Goal: Task Accomplishment & Management: Use online tool/utility

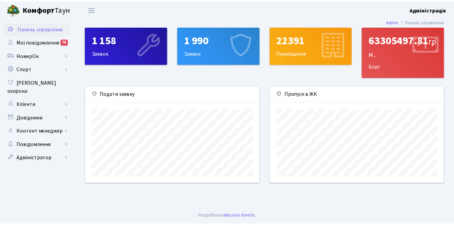
scroll to position [97, 176]
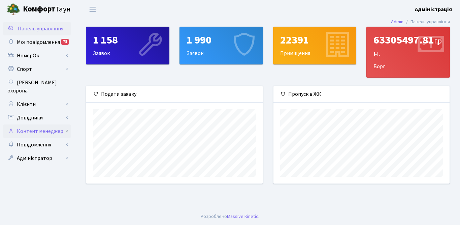
click at [38, 124] on link "Контент менеджер" at bounding box center [36, 130] width 67 height 13
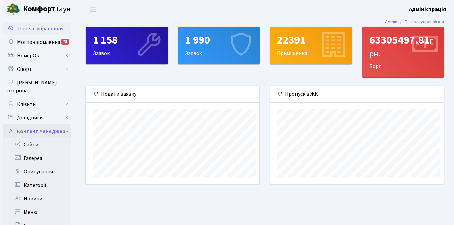
scroll to position [336696, 336620]
click at [41, 165] on link "Опитування" at bounding box center [36, 171] width 67 height 13
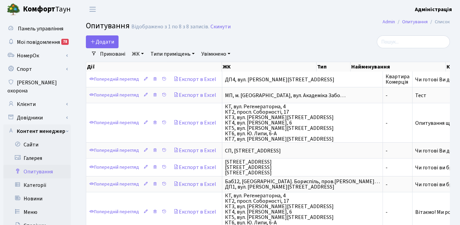
select select "25"
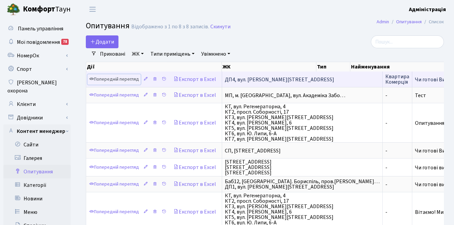
click at [120, 76] on link "Попередній перегляд" at bounding box center [114, 79] width 53 height 10
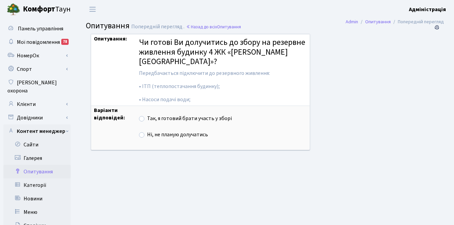
click at [330, 64] on div "Опитування: Чи готові Ви долучитись до збору на резервне живлення будинку 4 ЖК …" at bounding box center [258, 96] width 344 height 125
click at [33, 97] on link "Клієнти" at bounding box center [36, 103] width 67 height 13
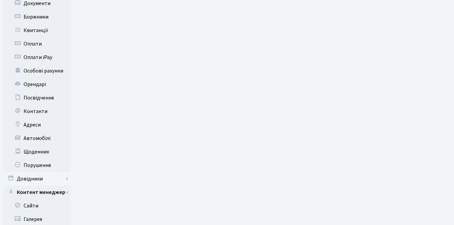
scroll to position [236, 0]
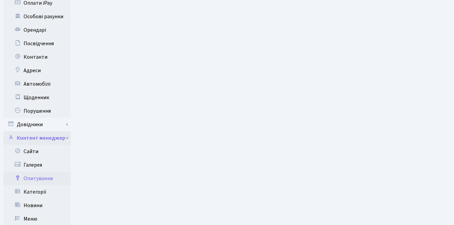
click at [60, 131] on link "Контент менеджер" at bounding box center [36, 137] width 67 height 13
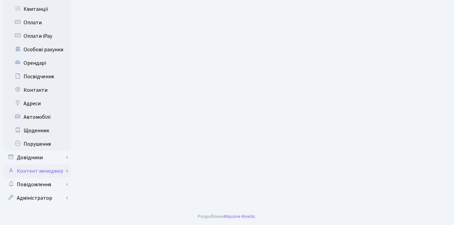
scroll to position [195, 0]
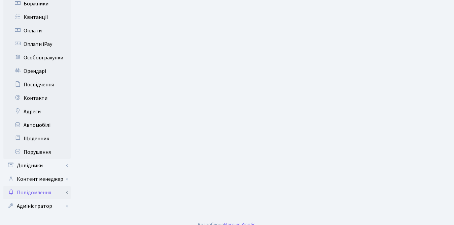
click at [32, 186] on link "Повідомлення" at bounding box center [36, 192] width 67 height 13
click at [36, 199] on link "Відправлення" at bounding box center [36, 205] width 67 height 13
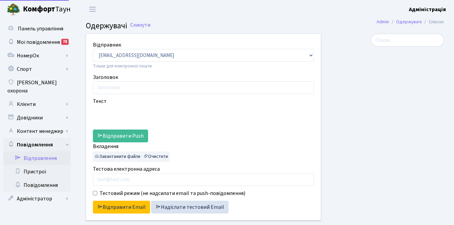
select select "25"
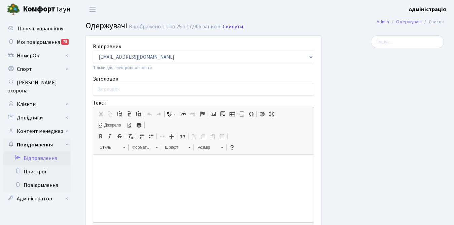
click at [227, 28] on link "Скинути" at bounding box center [233, 27] width 20 height 6
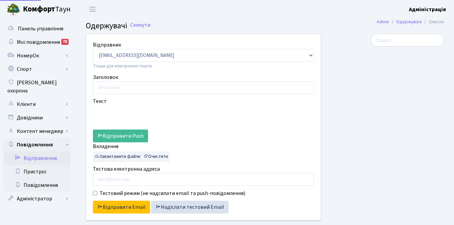
select select "25"
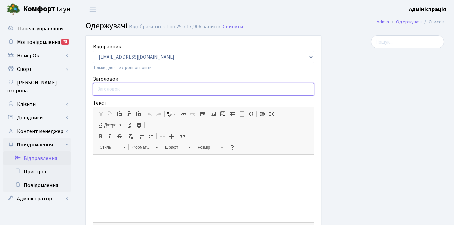
click at [117, 89] on input "Заголовок" at bounding box center [203, 89] width 221 height 13
paste input "Опитування мешканців будинку №4 ЖК «Діброва Парк» щодо резервного живлення"
type input "Опитування мешканців будинку №4 ЖК «Діброва Парк» щодо резервного живлення"
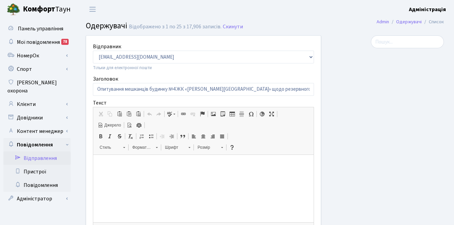
click at [138, 170] on html at bounding box center [203, 165] width 221 height 21
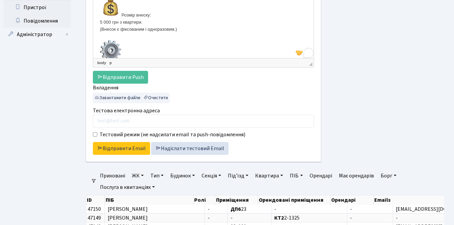
scroll to position [166, 0]
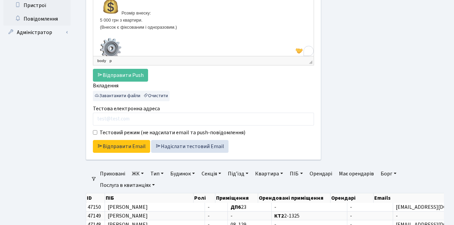
click at [137, 173] on link "ЖК" at bounding box center [137, 173] width 17 height 11
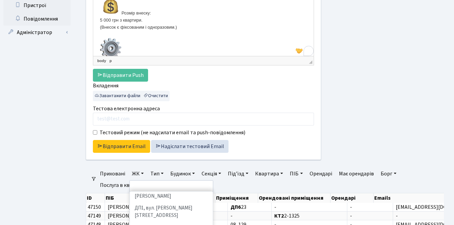
scroll to position [229, 0]
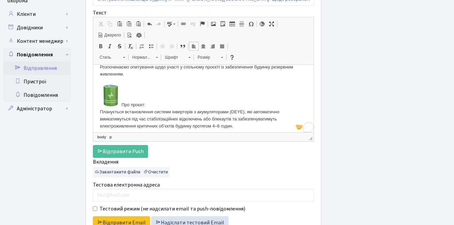
scroll to position [6, 0]
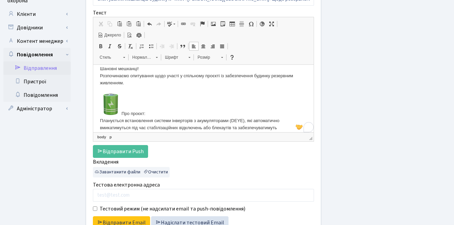
click at [122, 111] on p "Шановні мешканці! Розпочинаємо опитування щодо участі у спільному проєкті із за…" at bounding box center [203, 225] width 207 height 321
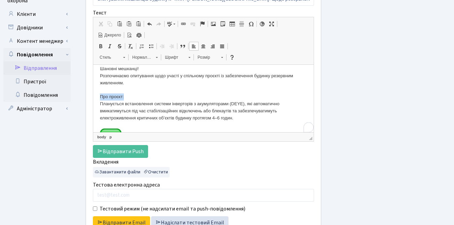
click at [127, 95] on p "Шановні мешканці! Розпочинаємо опитування щодо участі у спільному проєкті із за…" at bounding box center [203, 217] width 207 height 304
click at [100, 46] on span at bounding box center [100, 45] width 5 height 5
click at [134, 95] on p "Шановні мешканці! Розпочинаємо опитування щодо участі у спільному проєкті із за…" at bounding box center [203, 217] width 207 height 304
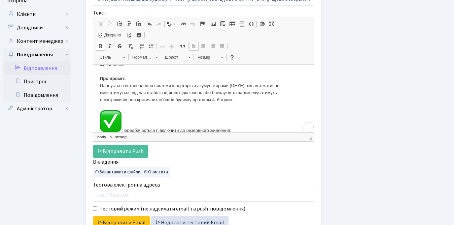
scroll to position [26, 0]
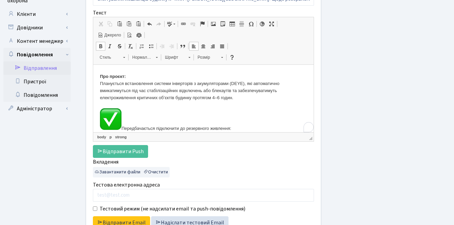
click at [123, 125] on p "Шановні мешканці! Розпочинаємо опитування щодо участі у спільному проєкті із за…" at bounding box center [203, 197] width 207 height 304
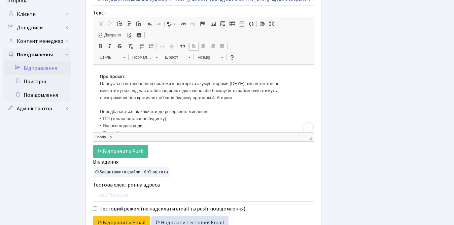
click at [164, 113] on p "Шановні мешканці! Розпочинаємо опитування щодо участі у спільному проєкті із за…" at bounding box center [203, 188] width 207 height 287
click at [101, 110] on p "Шановні мешканці! Розпочинаємо опитування щодо участі у спільному проєкті із за…" at bounding box center [203, 188] width 207 height 287
click at [215, 110] on p "Шановні мешканці! Розпочинаємо опитування щодо участі у спільному проєкті із за…" at bounding box center [203, 188] width 207 height 287
click at [99, 46] on span at bounding box center [100, 45] width 5 height 5
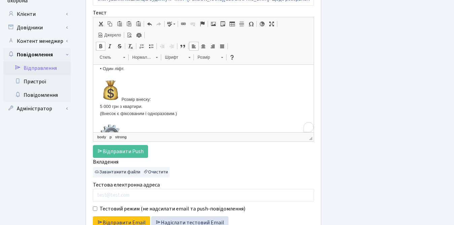
scroll to position [91, 0]
click at [122, 97] on p "Шановні мешканці! Розпочинаємо опитування щодо участі у спільному проєкті із за…" at bounding box center [203, 123] width 207 height 287
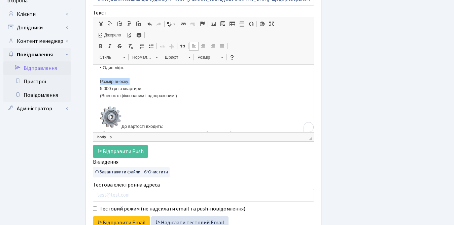
click at [100, 47] on span at bounding box center [100, 45] width 5 height 5
click at [122, 123] on p "Шановні мешканці! Розпочинаємо опитування щодо участі у спільному проєкті із за…" at bounding box center [203, 115] width 207 height 270
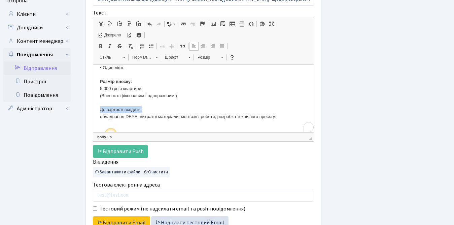
click at [98, 44] on span at bounding box center [100, 45] width 5 height 5
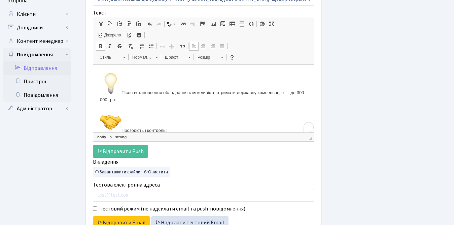
scroll to position [150, 0]
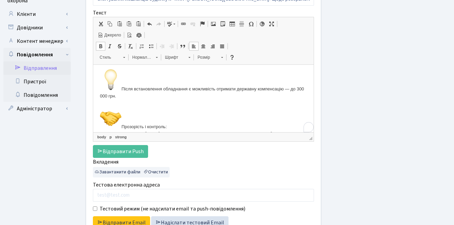
click at [123, 87] on p "Шановні мешканці! Розпочинаємо опитування щодо участі у спільному проєкті із за…" at bounding box center [203, 49] width 207 height 254
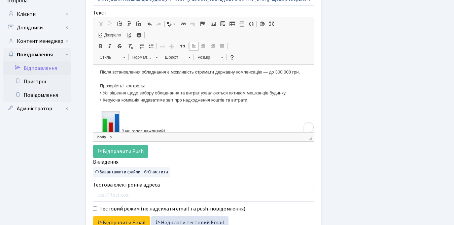
click at [123, 125] on p "Шановні мешканці! Розпочинаємо опитування щодо участі у спільному проєкті із за…" at bounding box center [203, 28] width 207 height 213
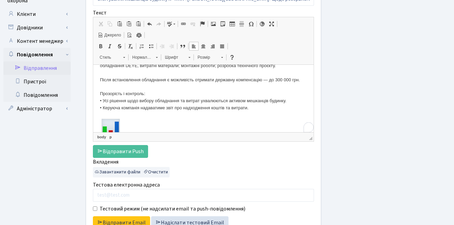
scroll to position [142, 0]
click at [150, 95] on p "Шановні мешканці! Розпочинаємо опитування щодо участі у спільному проєкті із за…" at bounding box center [203, 27] width 207 height 196
click at [101, 94] on p "Шановні мешканці! Розпочинаємо опитування щодо участі у спільному проєкті із за…" at bounding box center [203, 27] width 207 height 196
click at [100, 45] on span at bounding box center [100, 45] width 5 height 5
click at [131, 110] on p "Шановні мешканці! Розпочинаємо опитування щодо участі у спільному проєкті із за…" at bounding box center [203, 27] width 207 height 196
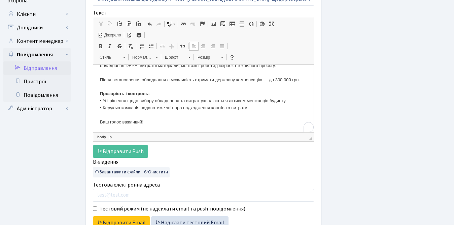
click at [157, 121] on p "Шановні мешканці! Розпочинаємо опитування щодо участі у спільному проєкті із за…" at bounding box center [203, 27] width 207 height 196
click at [100, 120] on html "Шановні мешканці! Розпочинаємо опитування щодо участі у спільному проєкті із за…" at bounding box center [203, 27] width 221 height 209
click at [173, 112] on p "Шановні мешканці! Розпочинаємо опитування щодо участі у спільному проєкті із за…" at bounding box center [203, 27] width 207 height 196
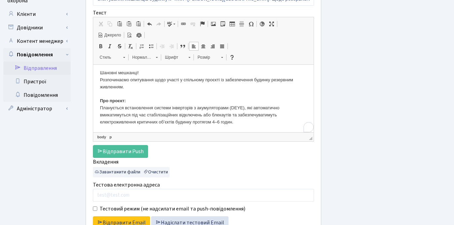
scroll to position [2, 0]
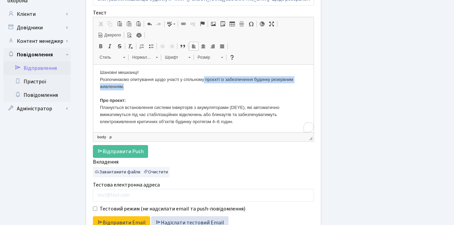
drag, startPoint x: 205, startPoint y: 78, endPoint x: 209, endPoint y: 83, distance: 6.4
click at [209, 83] on p "Шановні мешканці! Розпочинаємо опитування щодо участі у спільному проєкті із за…" at bounding box center [203, 167] width 207 height 196
click at [99, 44] on span at bounding box center [100, 45] width 5 height 5
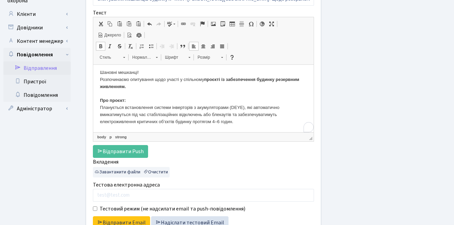
click at [170, 104] on p "Шановні мешканці! Розпочинаємо опитування щодо участі у спільному проєкті із за…" at bounding box center [203, 167] width 207 height 196
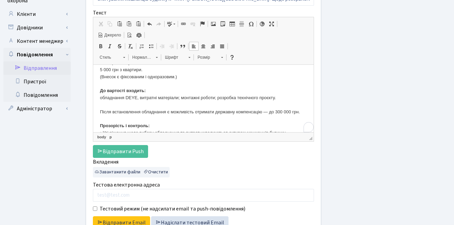
click at [103, 77] on p "Шановні мешканці! Розпочинаємо опитування щодо участі у спільному проєкті із за…" at bounding box center [203, 59] width 207 height 196
click at [174, 76] on p "Шановні мешканці! Розпочинаємо опитування щодо участі у спільному проєкті із за…" at bounding box center [203, 59] width 207 height 196
click at [146, 69] on p "Шановні мешканці! Розпочинаємо опитування щодо участі у спільному проєкті із за…" at bounding box center [203, 59] width 207 height 196
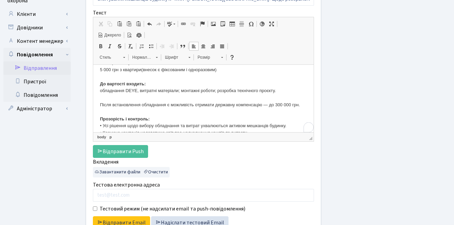
click at [176, 97] on p "Шановні мешканці! Розпочинаємо опитування щодо участі у спільному проєкті із за…" at bounding box center [203, 55] width 207 height 189
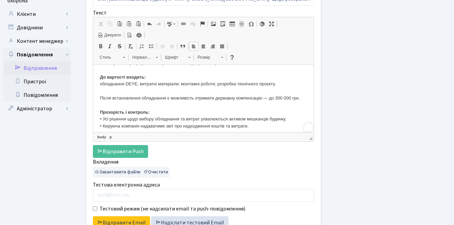
click at [100, 83] on p "Шановні мешканці! Розпочинаємо опитування щодо участі у спільному проєкті із за…" at bounding box center [203, 49] width 207 height 189
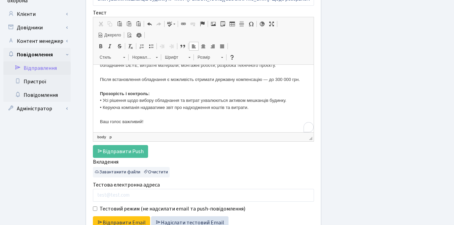
click at [184, 122] on p "Шановні мешканці! Розпочинаємо опитування щодо участі у спільному проєкті із за…" at bounding box center [203, 30] width 207 height 189
click at [179, 114] on p "Шановні мешканці! Розпочинаємо опитування щодо участі у спільному проєкті із за…" at bounding box center [203, 30] width 207 height 189
click at [262, 104] on p "Шановні мешканці! Розпочинаємо опитування щодо участі у спільному проєкті із за…" at bounding box center [203, 30] width 207 height 189
click at [154, 117] on p "Шановні мешканці! Розпочинаємо опитування щодо участі у спільному проєкті із за…" at bounding box center [203, 30] width 207 height 189
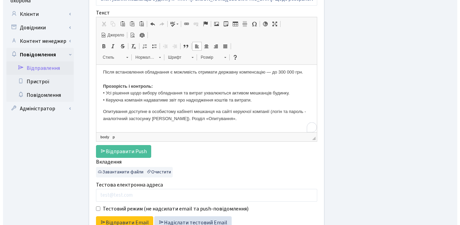
scroll to position [143, 0]
click at [266, 111] on p "Опитування доступне в особистому кабінеті мешканця на сайті керуючої компанії (…" at bounding box center [203, 115] width 207 height 14
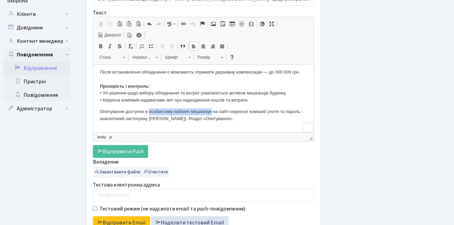
drag, startPoint x: 149, startPoint y: 110, endPoint x: 211, endPoint y: 112, distance: 61.6
click at [211, 112] on p "Опитування доступне в особистому кабінеті мешканця на сайті керуючої компанії (…" at bounding box center [203, 115] width 207 height 14
click at [185, 23] on span at bounding box center [183, 23] width 5 height 5
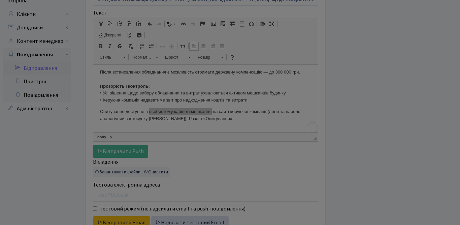
type input "особистому кабінеті мешканця"
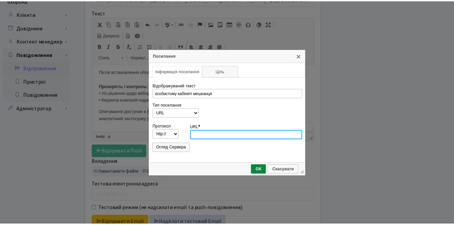
scroll to position [0, 0]
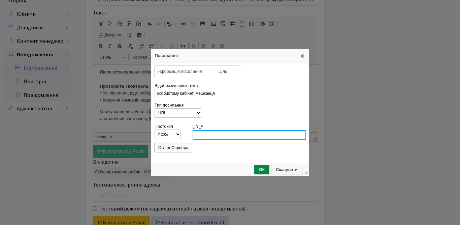
paste input "https://dibrova-park.com.ua/backend/login"
type input "https://dibrova-park.com.ua/backend/login"
select select "https://"
type input "dibrova-park.com.ua/backend/login"
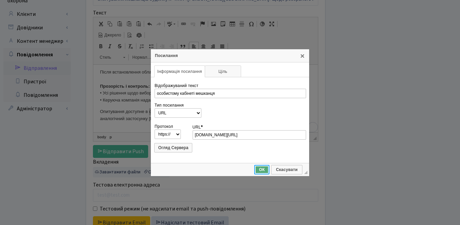
click at [261, 168] on span "ОК" at bounding box center [262, 169] width 14 height 5
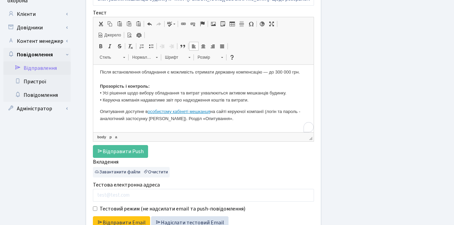
click at [136, 108] on p "Опитування доступне в особистому кабінеті мешканця на сайті керуючої компанії (…" at bounding box center [203, 115] width 207 height 14
click at [267, 111] on p "Опитування доступне в особистому кабінеті мешканця на сайті керуючої компанії (…" at bounding box center [203, 115] width 207 height 14
click at [126, 119] on p "Опитування доступне в особистому кабінеті мешканця на сайті керуючої компанії (…" at bounding box center [203, 115] width 207 height 14
click at [224, 118] on p "Опитування доступне в особистому кабінеті мешканця на сайті керуючої компанії (…" at bounding box center [203, 115] width 207 height 14
click at [172, 119] on p "Опитування доступне в особистому кабінеті мешканця на сайті керуючої компанії (…" at bounding box center [203, 115] width 207 height 14
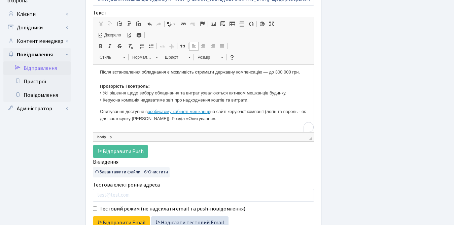
scroll to position [158, 0]
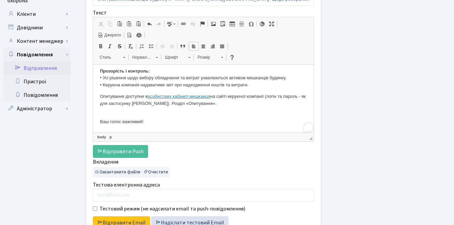
click at [150, 121] on p "Ваш голос важливий!" at bounding box center [203, 118] width 207 height 14
click at [99, 121] on html "Шановні мешканці! Розпочинаємо опитування щодо участі у спільному проєкті із за…" at bounding box center [203, 19] width 221 height 225
click at [169, 112] on p "Ваш голос важливий!" at bounding box center [203, 118] width 207 height 14
click at [267, 95] on p "Опитування доступне в особистому кабінеті мешканця на сайті керуючої компанії (…" at bounding box center [203, 100] width 207 height 14
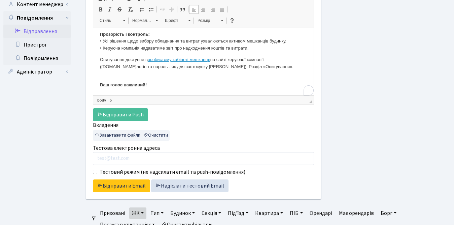
scroll to position [119, 0]
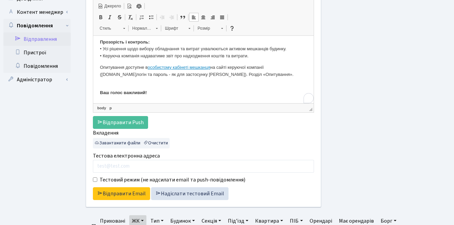
click at [260, 75] on p "Опитування доступне в особистому кабінеті мешканця на сайті керуючої компанії (…" at bounding box center [203, 71] width 207 height 14
click at [244, 74] on p "Опитування доступне в особистому кабінеті мешканця на сайті керуючої компанії (…" at bounding box center [203, 71] width 207 height 14
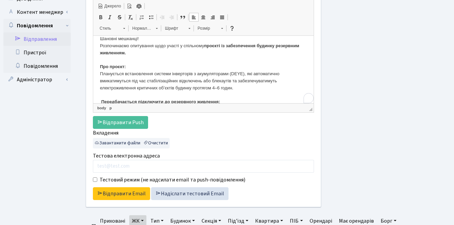
scroll to position [9, 0]
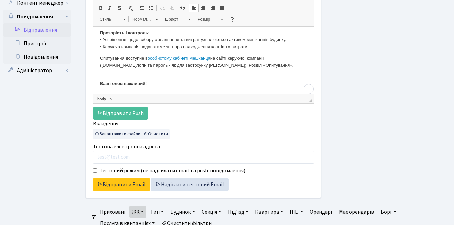
click at [202, 84] on p "Ваш голос важливий!" at bounding box center [203, 80] width 207 height 14
click at [279, 65] on p "Опитування доступне в особистому кабінеті мешканця на сайті керуючої компанії (…" at bounding box center [203, 62] width 207 height 14
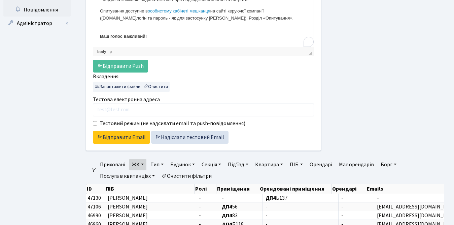
click at [141, 164] on link "ЖК" at bounding box center [137, 164] width 17 height 11
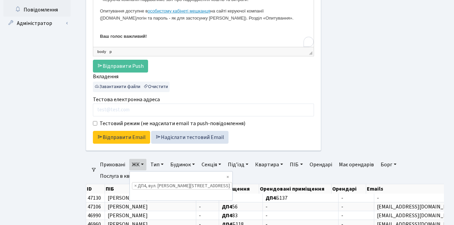
click at [66, 174] on ul "Панель управління Мої повідомлення 78 НомерОк" at bounding box center [36, 180] width 67 height 666
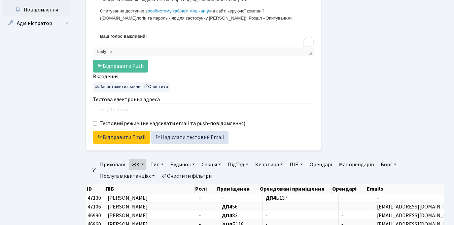
click at [167, 36] on p "Ваш голос важливий!" at bounding box center [203, 34] width 207 height 14
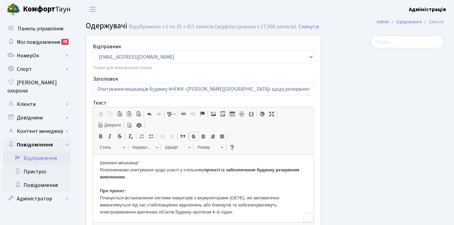
scroll to position [0, 0]
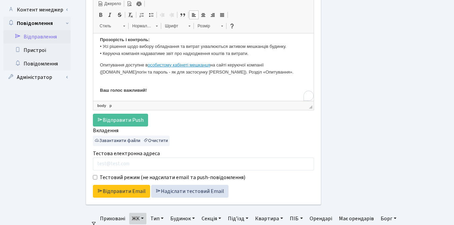
click at [143, 218] on link "ЖК" at bounding box center [137, 218] width 17 height 11
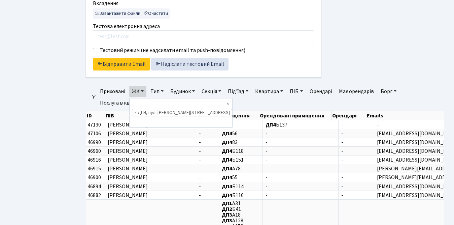
click at [35, 148] on ul "Панель управління Мої повідомлення 78 НомерОк" at bounding box center [36, 107] width 67 height 666
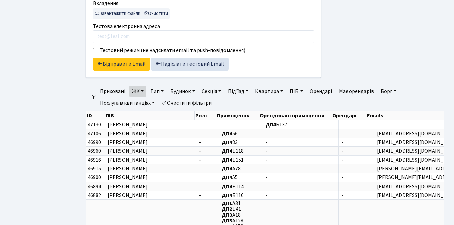
click at [141, 90] on link "ЖК" at bounding box center [137, 91] width 17 height 11
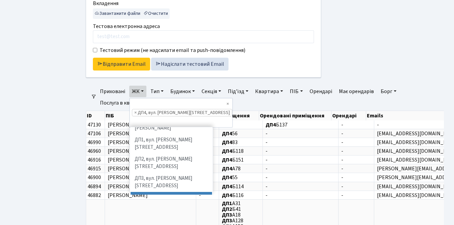
click at [60, 125] on ul "Панель управління Мої повідомлення 78 НомерОк" at bounding box center [36, 107] width 67 height 666
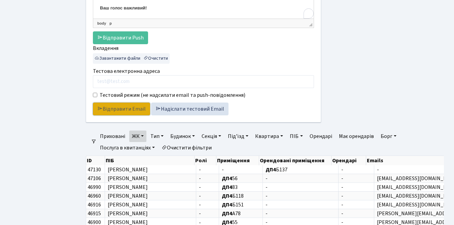
click at [110, 109] on link "Відправити Email" at bounding box center [121, 108] width 57 height 13
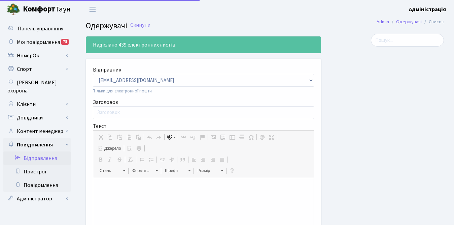
select select "25"
